Goal: Task Accomplishment & Management: Manage account settings

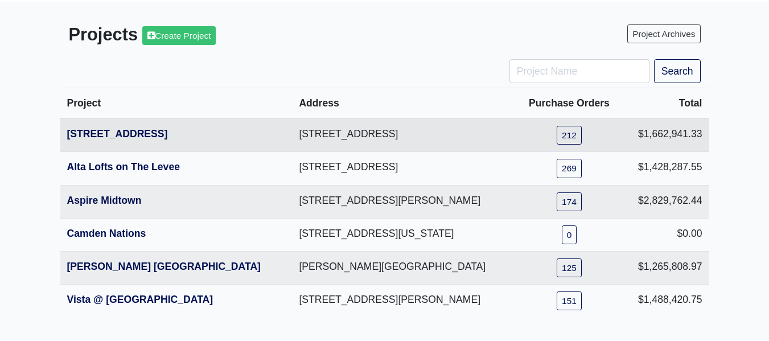
scroll to position [106, 0]
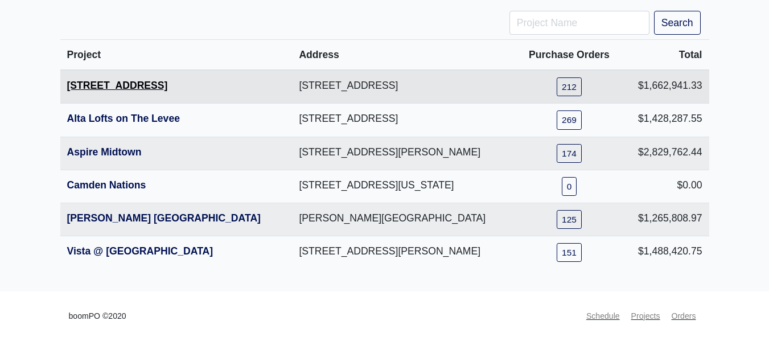
click at [141, 85] on link "[STREET_ADDRESS]" at bounding box center [117, 85] width 101 height 11
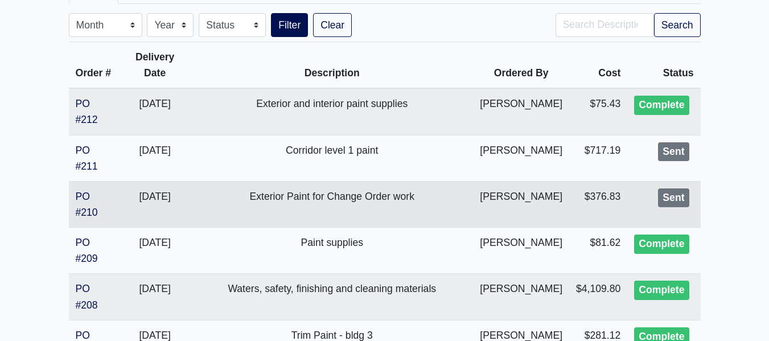
scroll to position [285, 0]
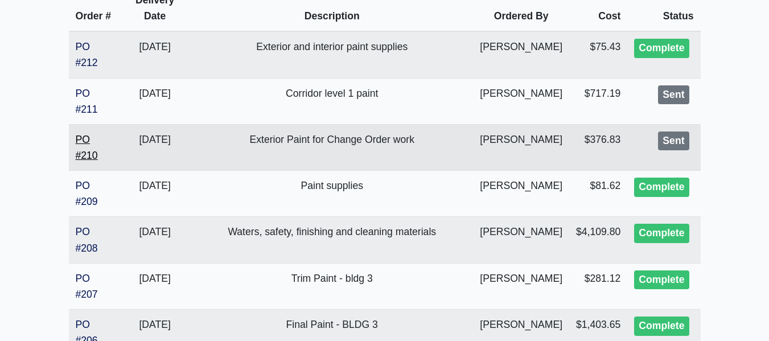
click at [89, 155] on link "PO #210" at bounding box center [87, 147] width 22 height 27
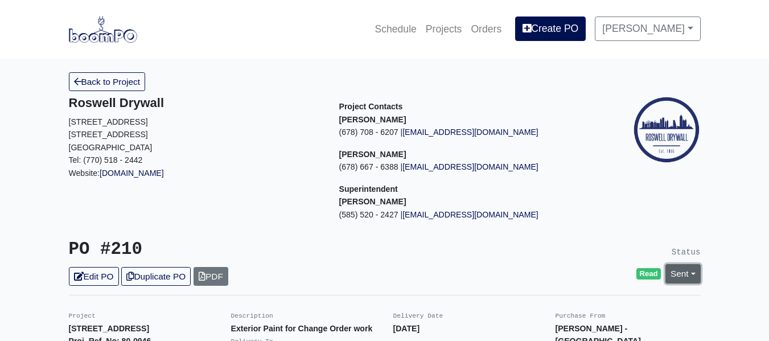
click at [685, 265] on link "Sent" at bounding box center [683, 273] width 35 height 19
click at [585, 251] on link "Complete" at bounding box center [618, 250] width 170 height 18
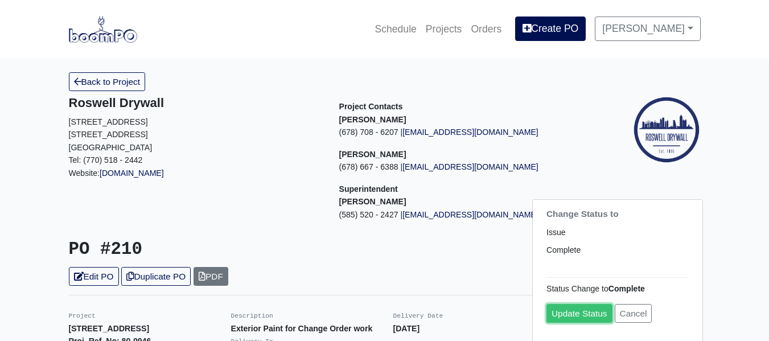
click at [598, 309] on link "Update Status" at bounding box center [580, 313] width 66 height 19
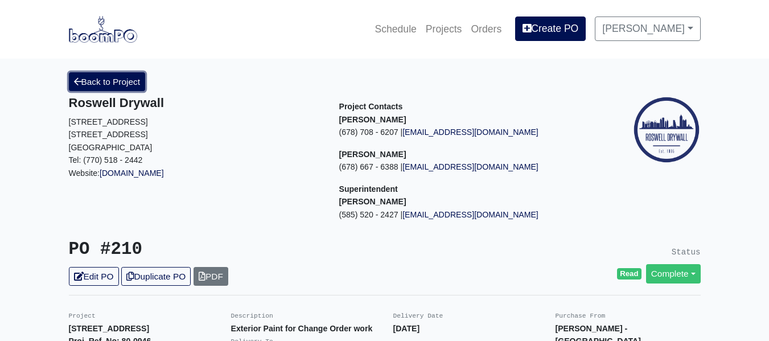
click at [104, 86] on link "Back to Project" at bounding box center [107, 81] width 77 height 19
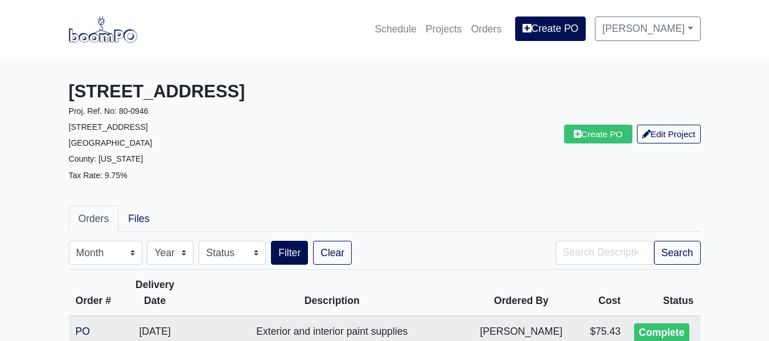
click at [221, 120] on p "1401 Gallatin Pike N" at bounding box center [222, 126] width 307 height 16
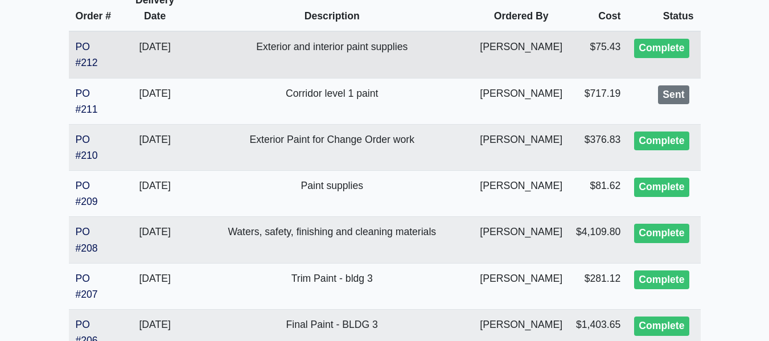
scroll to position [228, 0]
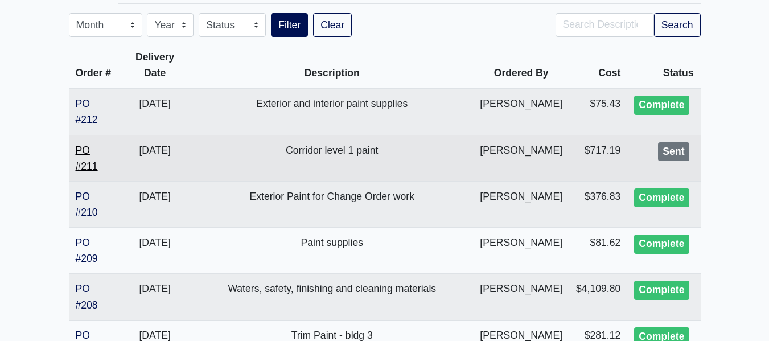
click at [82, 149] on link "PO #211" at bounding box center [87, 158] width 22 height 27
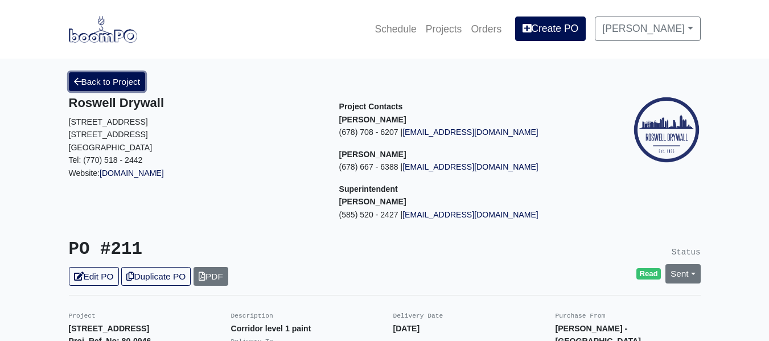
click at [107, 85] on link "Back to Project" at bounding box center [107, 81] width 77 height 19
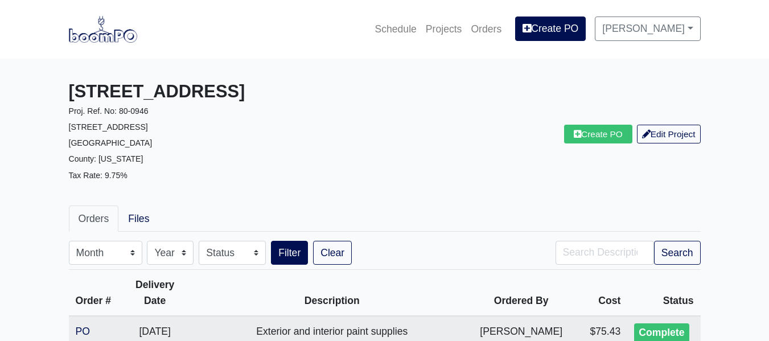
scroll to position [228, 0]
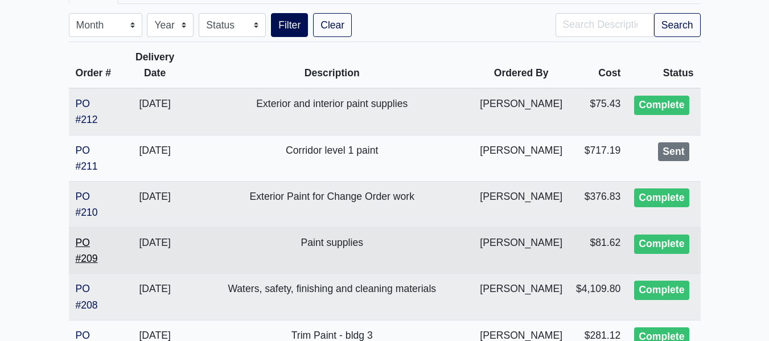
click at [93, 255] on link "PO #209" at bounding box center [87, 250] width 22 height 27
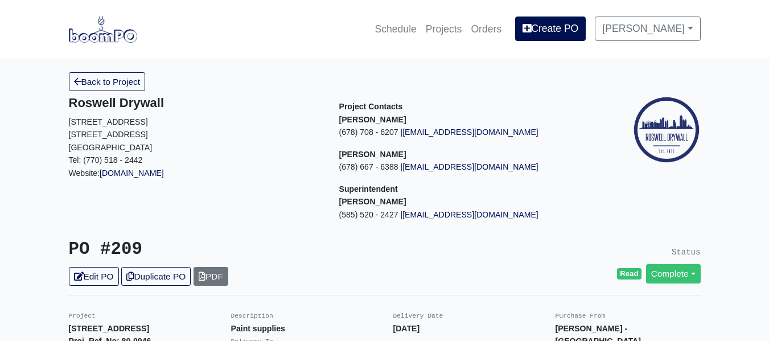
click at [107, 45] on link at bounding box center [103, 29] width 68 height 31
click at [95, 28] on img at bounding box center [103, 29] width 68 height 26
